Goal: Information Seeking & Learning: Check status

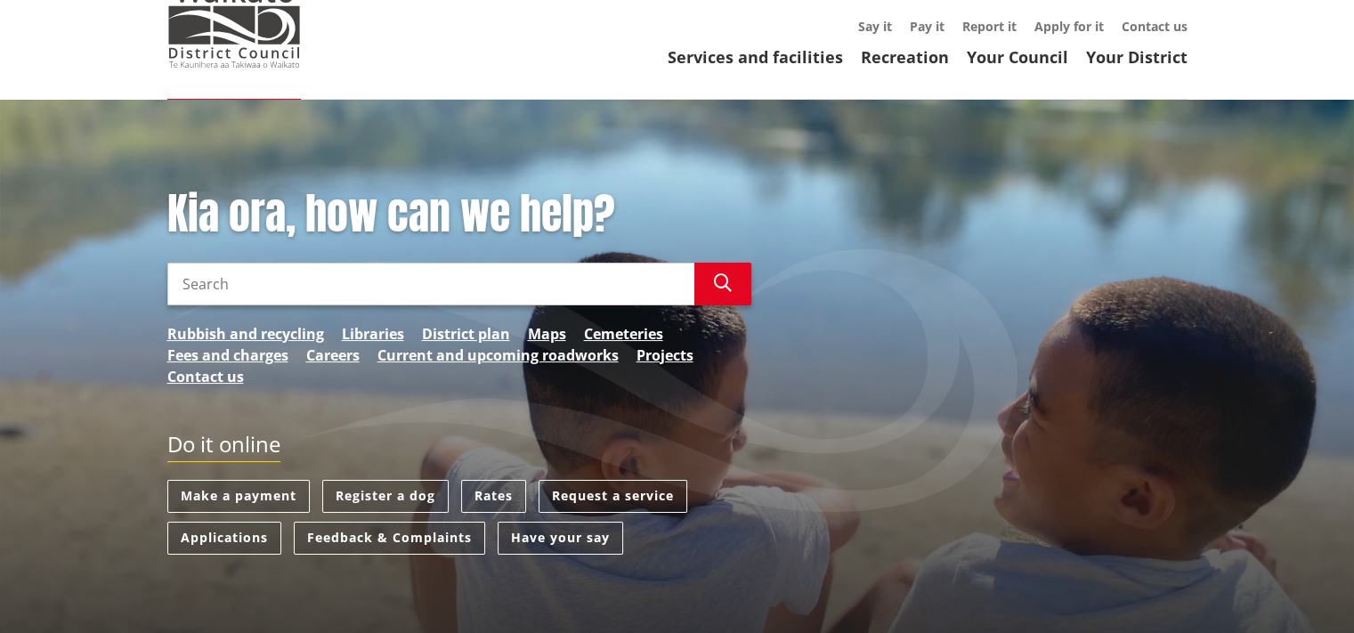
scroll to position [89, 0]
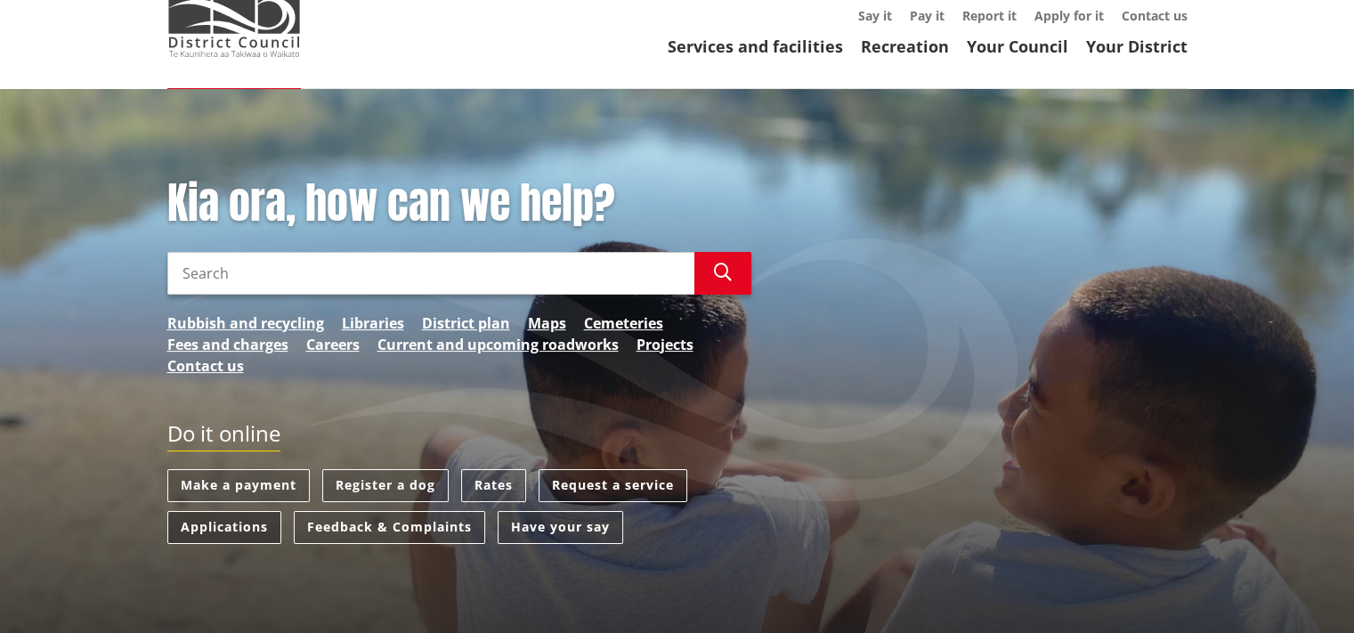
click at [205, 526] on link "Applications" at bounding box center [224, 527] width 114 height 33
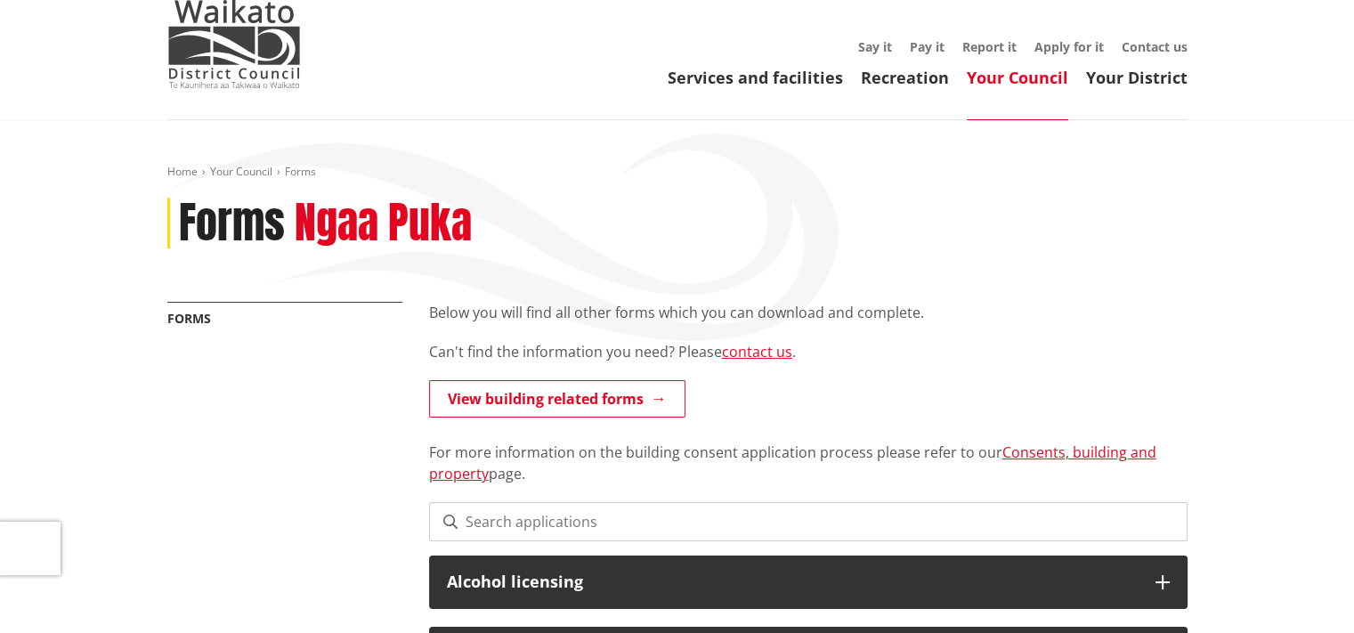
scroll to position [89, 0]
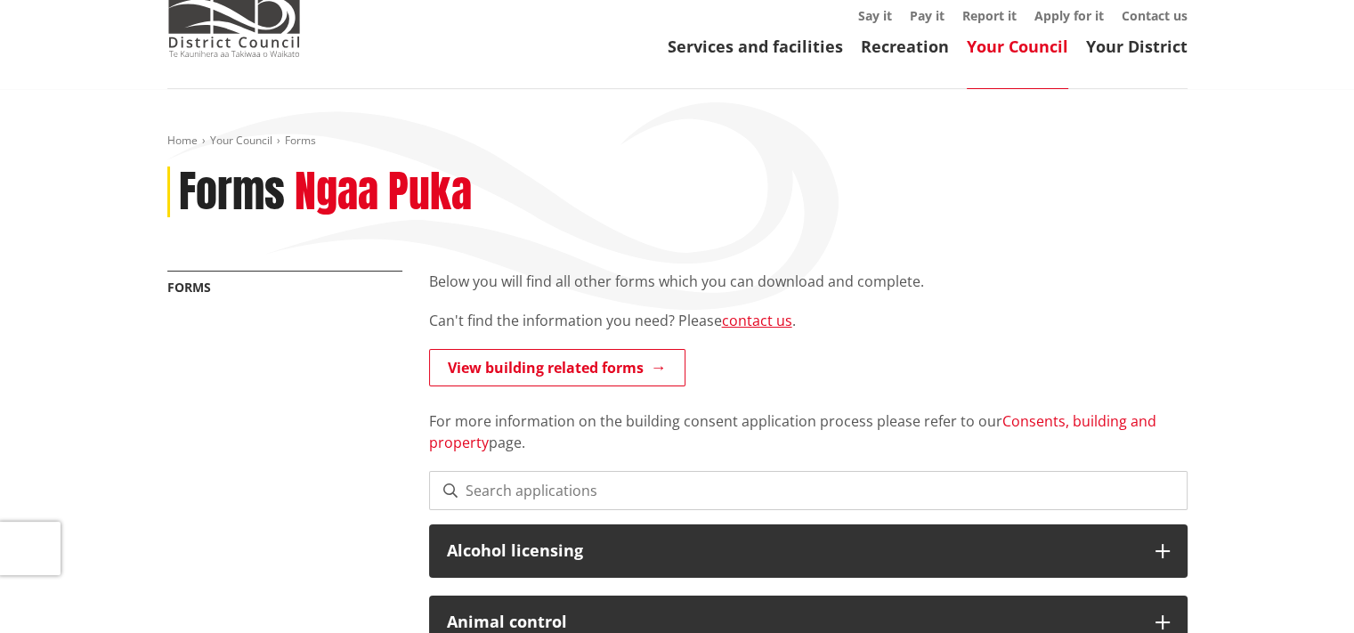
click at [1075, 422] on link "Consents, building and property" at bounding box center [792, 431] width 727 height 41
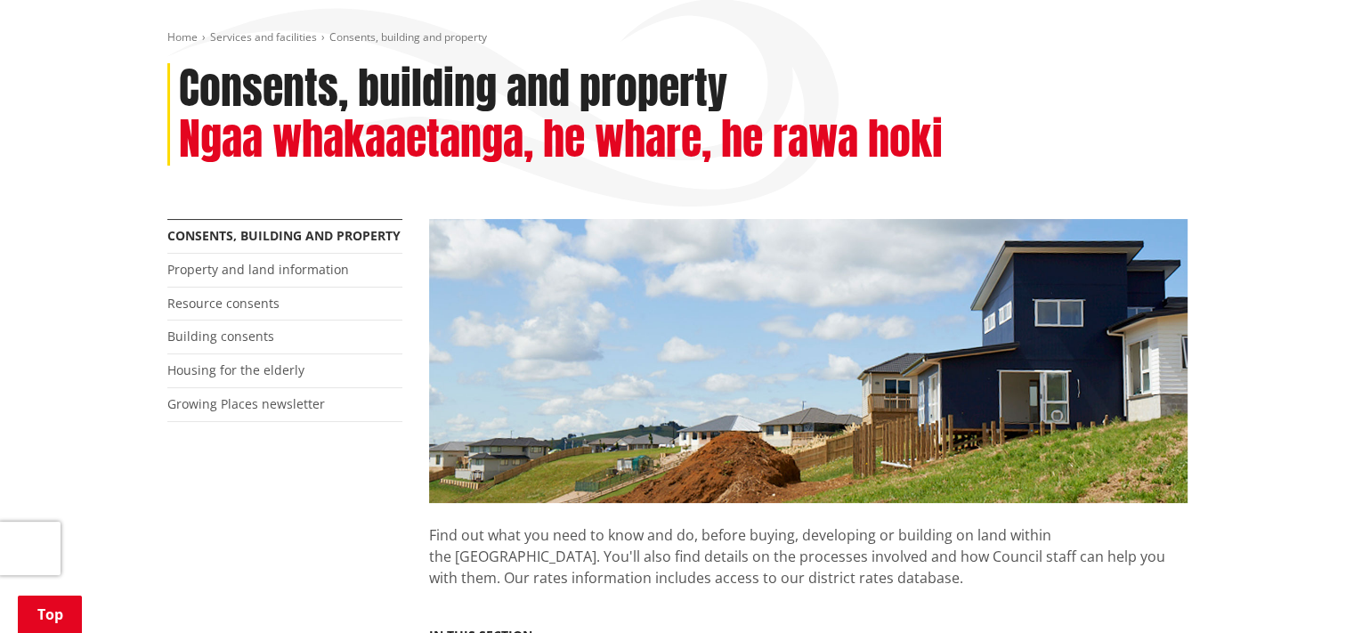
scroll to position [178, 0]
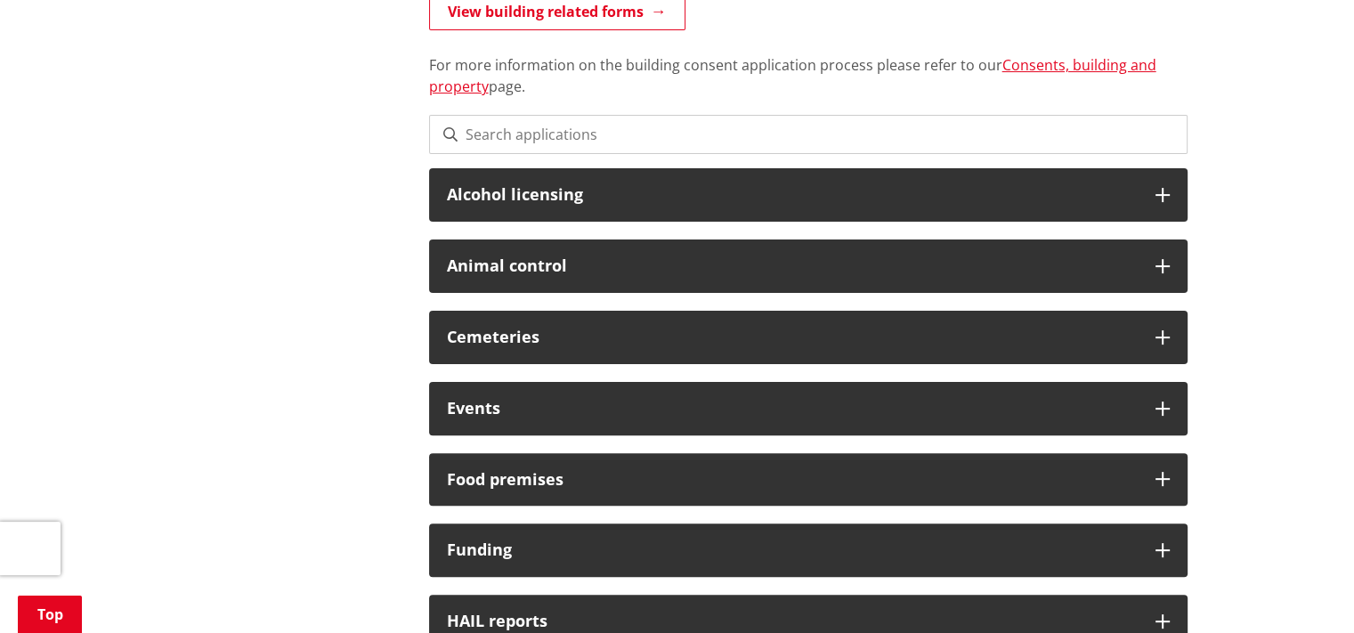
scroll to position [89, 0]
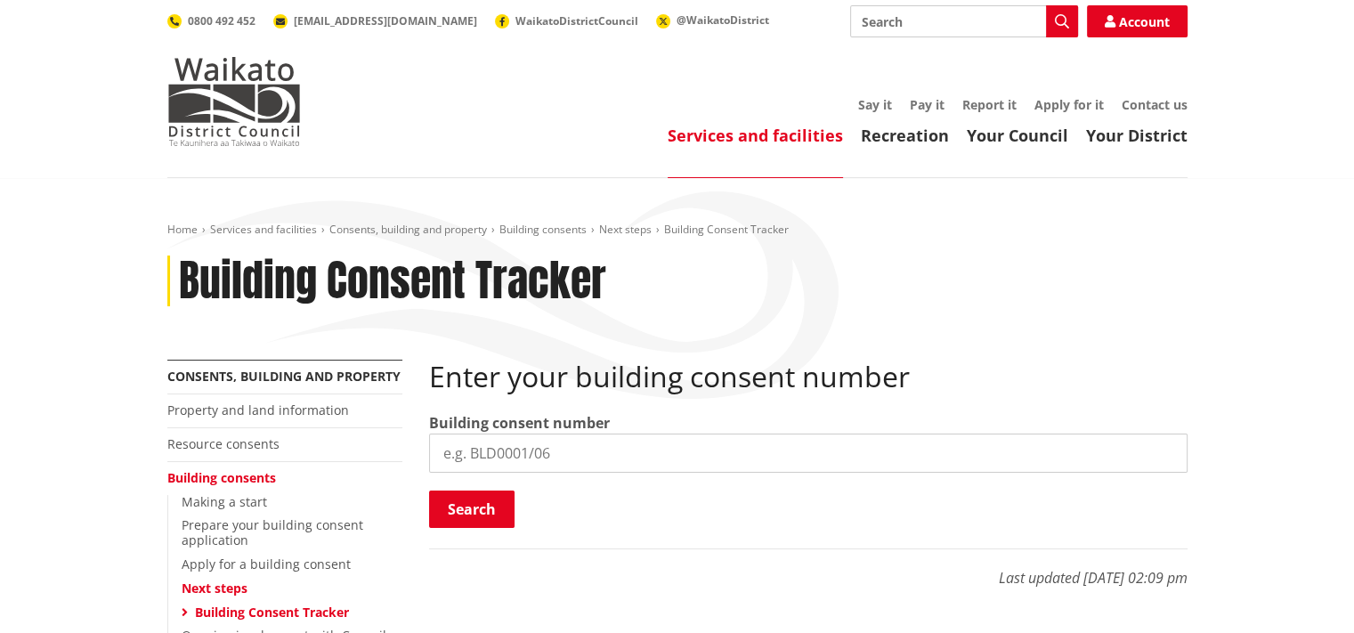
click at [488, 450] on input "search" at bounding box center [808, 453] width 758 height 39
click at [456, 456] on input "search" at bounding box center [808, 453] width 758 height 39
click at [461, 457] on input "search" at bounding box center [808, 453] width 758 height 39
type input "BLD0137026"
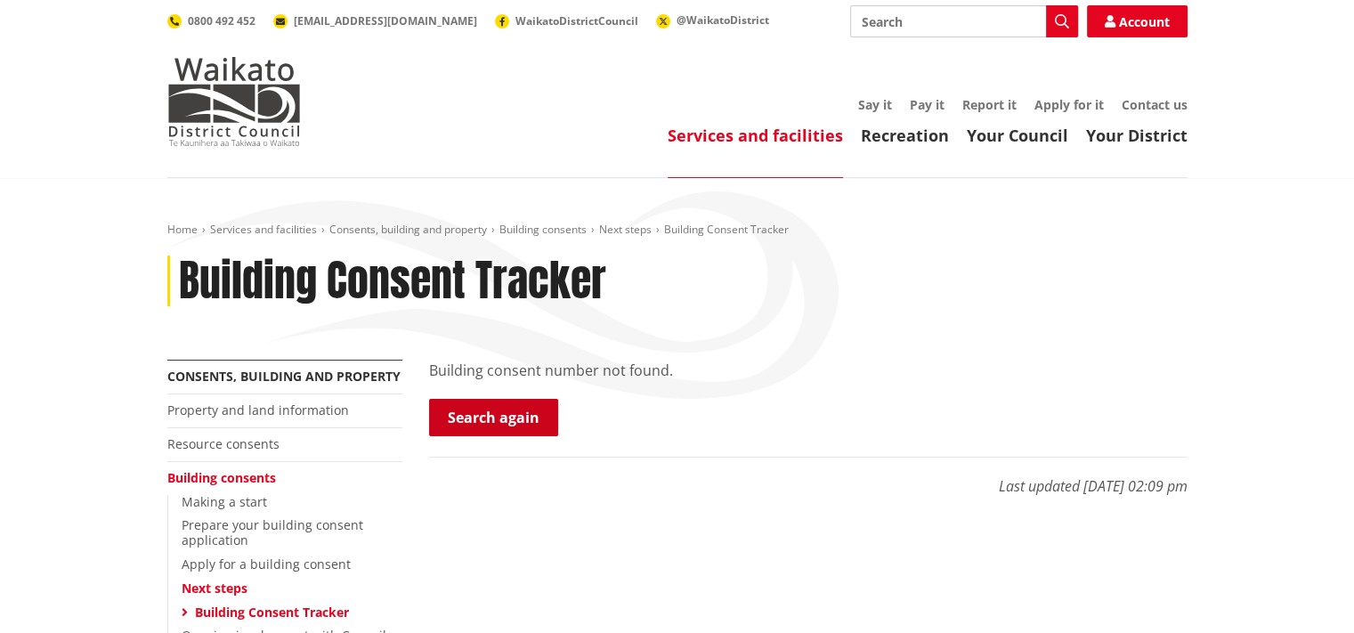
click at [479, 430] on link "Search again" at bounding box center [493, 417] width 129 height 37
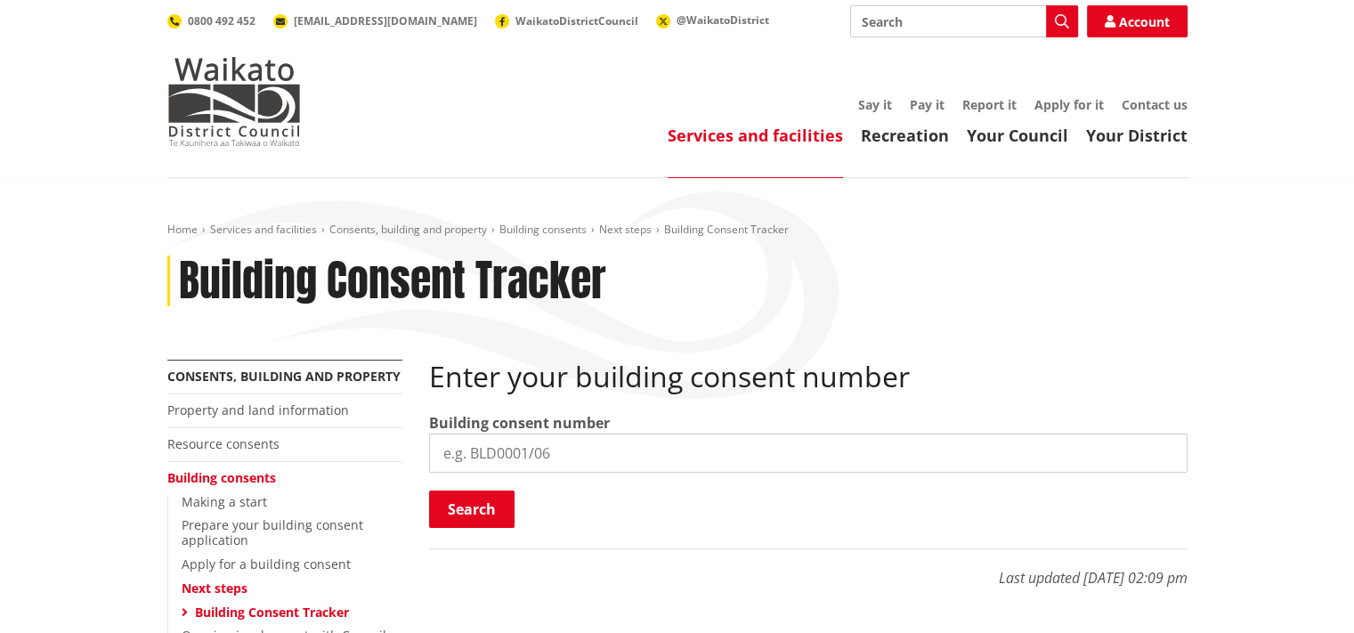
click at [470, 448] on input "search" at bounding box center [808, 453] width 758 height 39
type input "BLD0137/26"
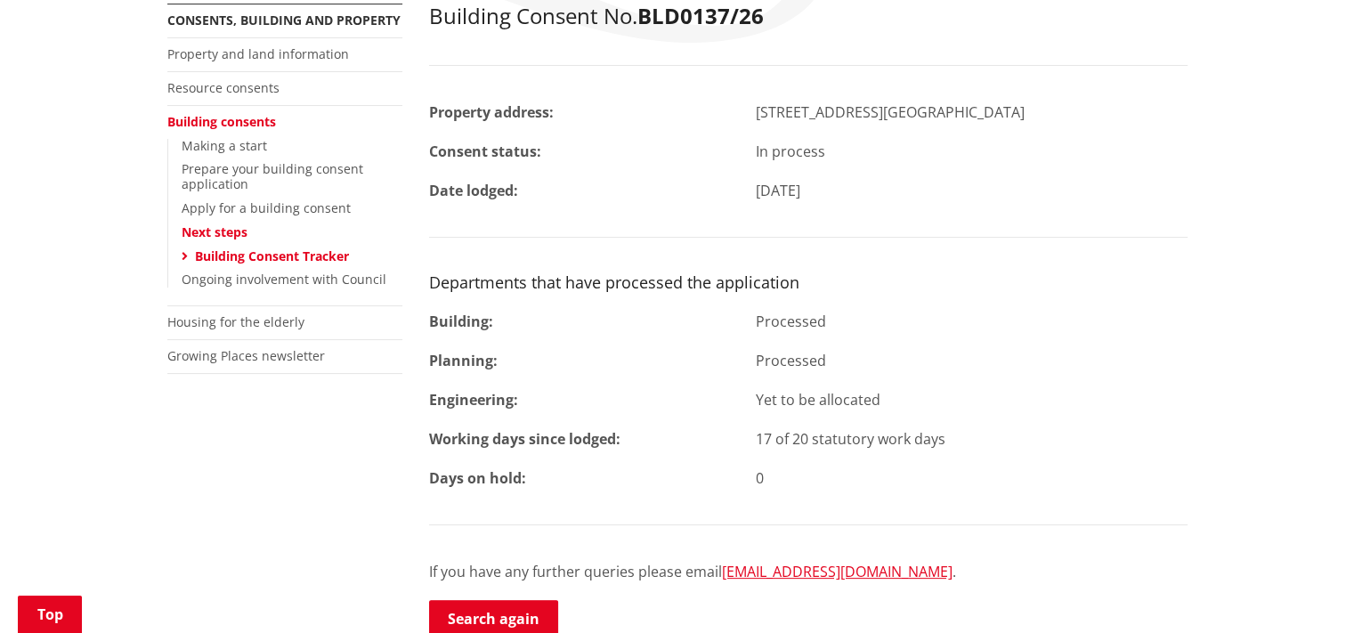
scroll to position [445, 0]
